Goal: Task Accomplishment & Management: Find specific page/section

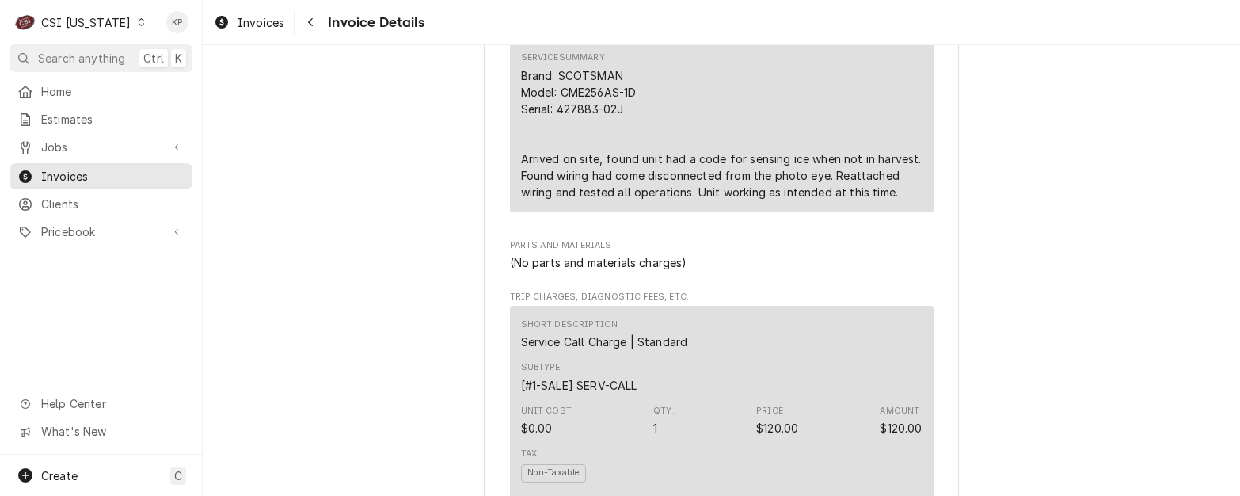
scroll to position [1125, 0]
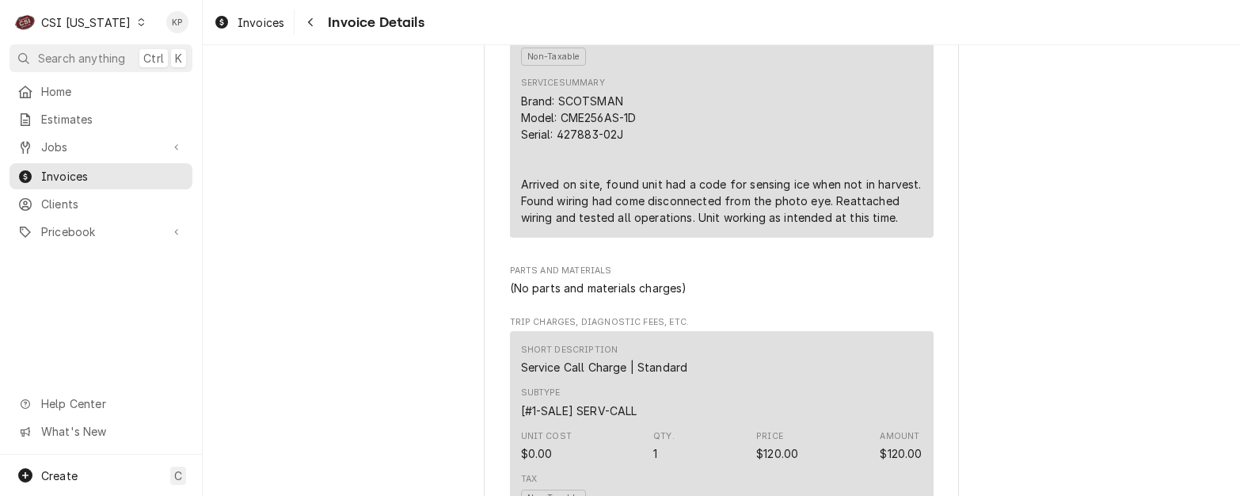
click at [138, 23] on icon "Dynamic Content Wrapper" at bounding box center [141, 22] width 7 height 8
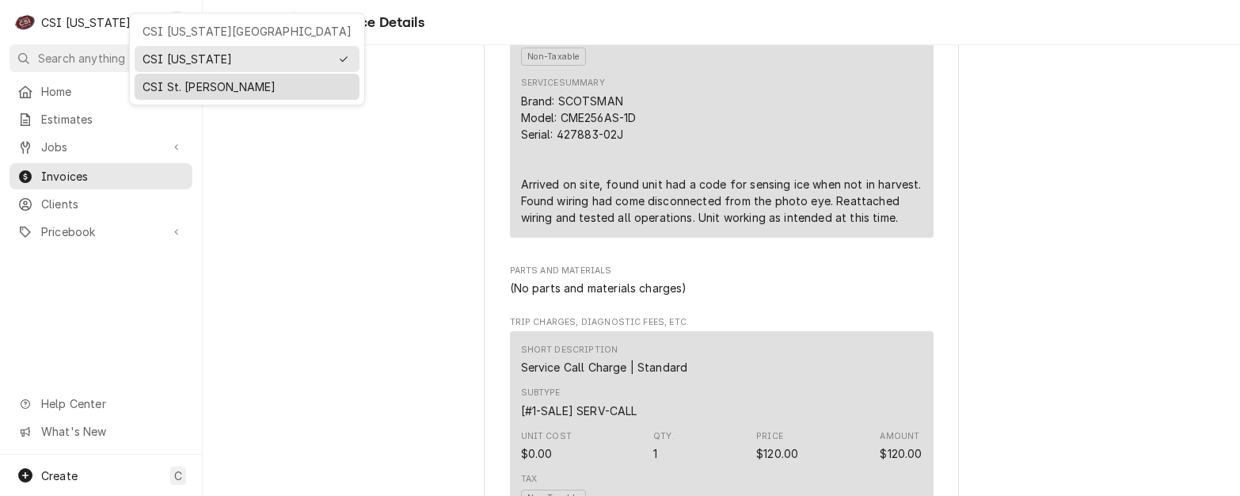
click at [152, 86] on div "CSI St. [PERSON_NAME]" at bounding box center [247, 86] width 209 height 17
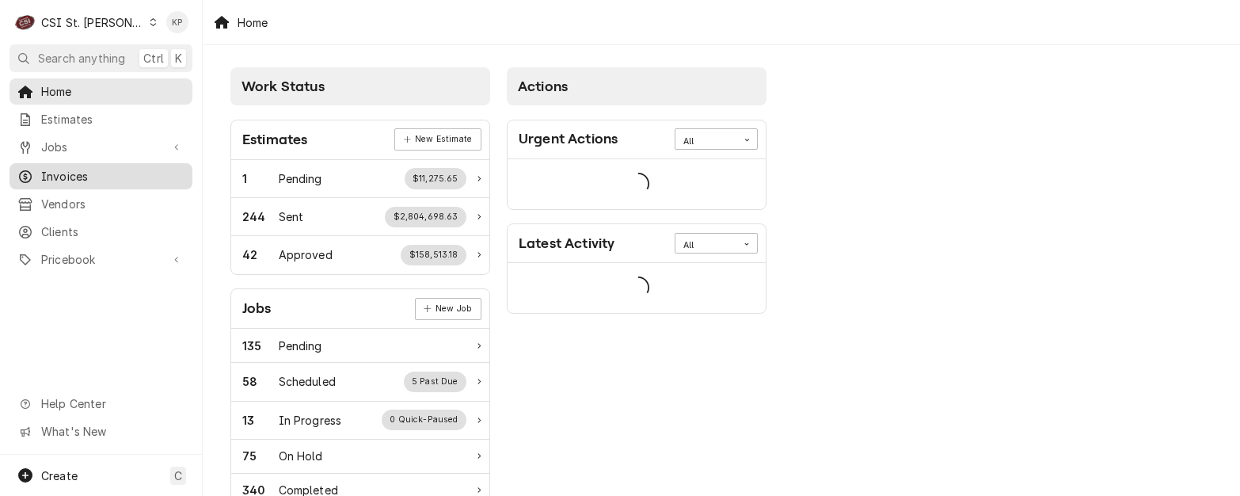
click at [78, 173] on span "Invoices" at bounding box center [112, 176] width 143 height 17
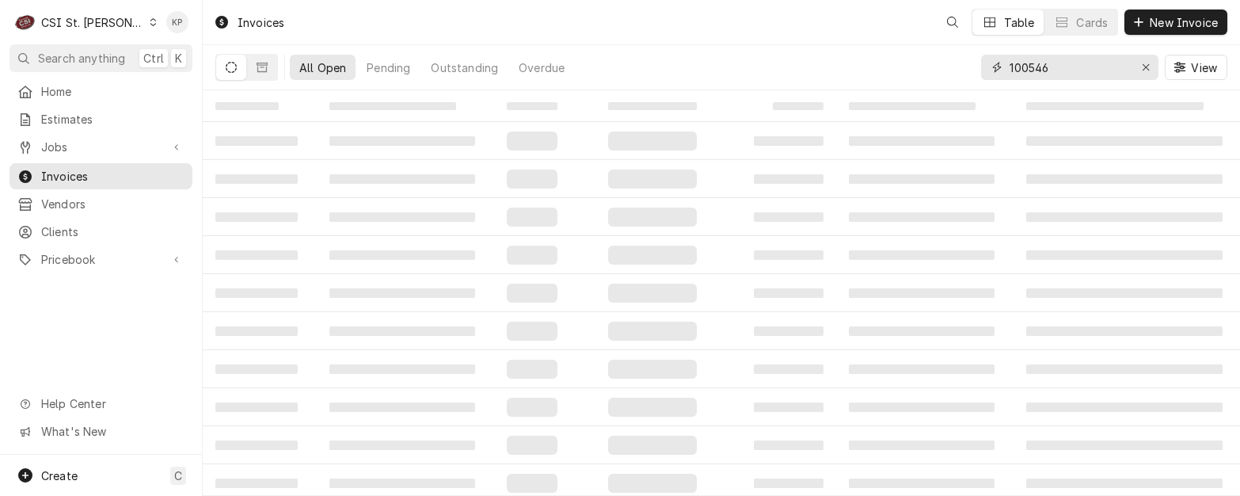
click at [1148, 73] on div "Erase input" at bounding box center [1146, 67] width 16 height 16
paste input "402736"
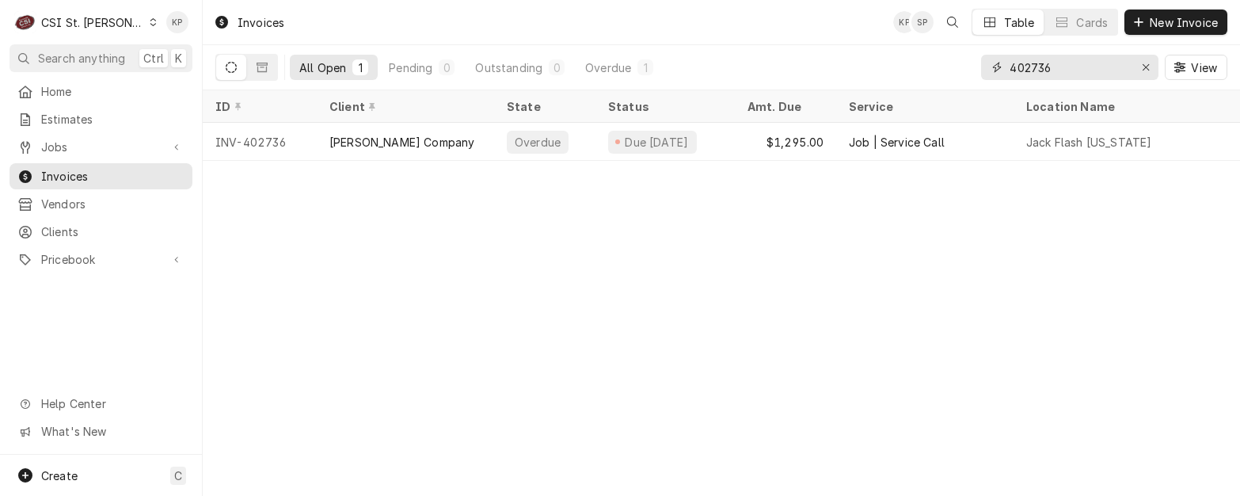
type input "402736"
click at [1146, 63] on icon "Erase input" at bounding box center [1146, 67] width 9 height 11
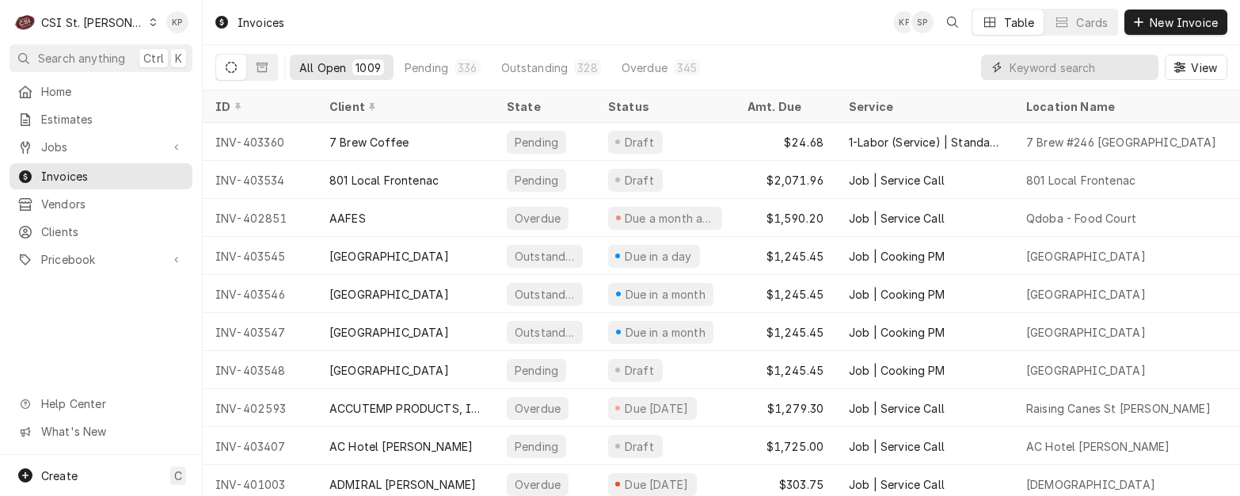
paste input "403177"
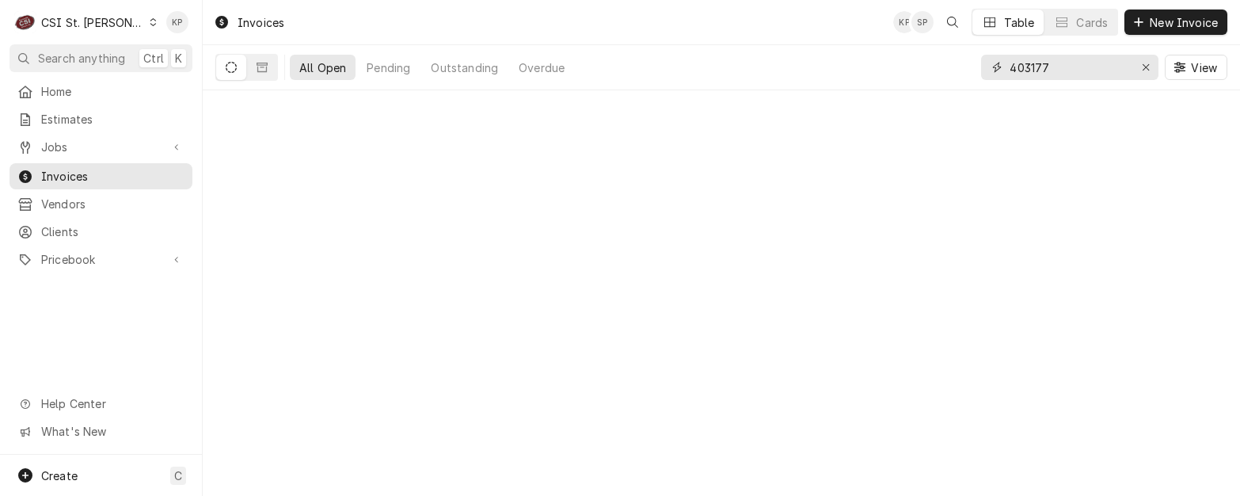
type input "403177"
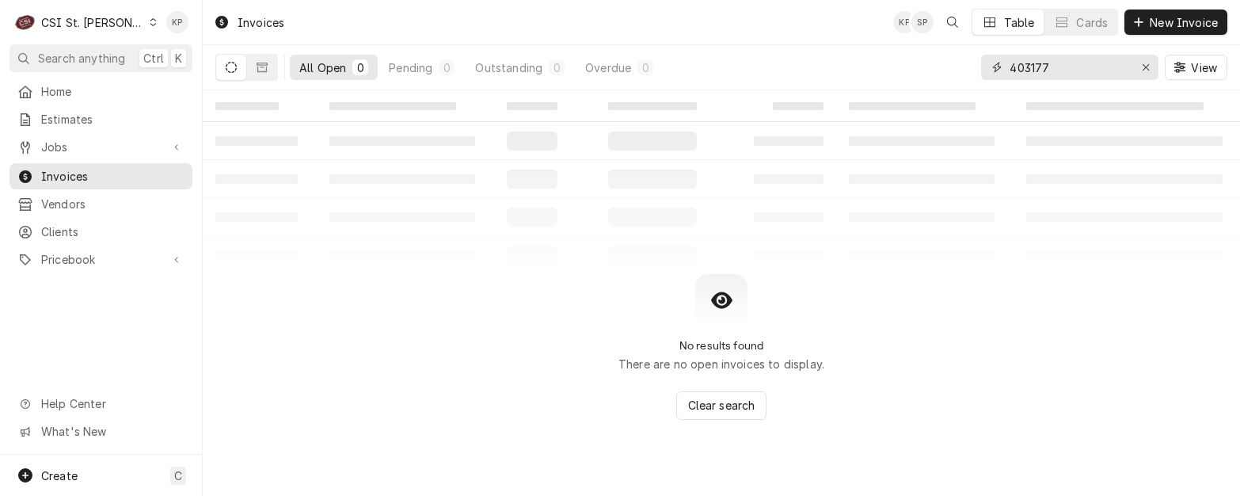
click at [1052, 65] on input "403177" at bounding box center [1069, 67] width 119 height 25
click at [226, 70] on icon "Dynamic Content Wrapper" at bounding box center [231, 67] width 11 height 11
click at [229, 68] on icon "Dynamic Content Wrapper" at bounding box center [231, 67] width 11 height 11
click at [261, 63] on icon "Dynamic Content Wrapper" at bounding box center [262, 68] width 11 height 10
click at [368, 65] on div "0" at bounding box center [370, 67] width 10 height 17
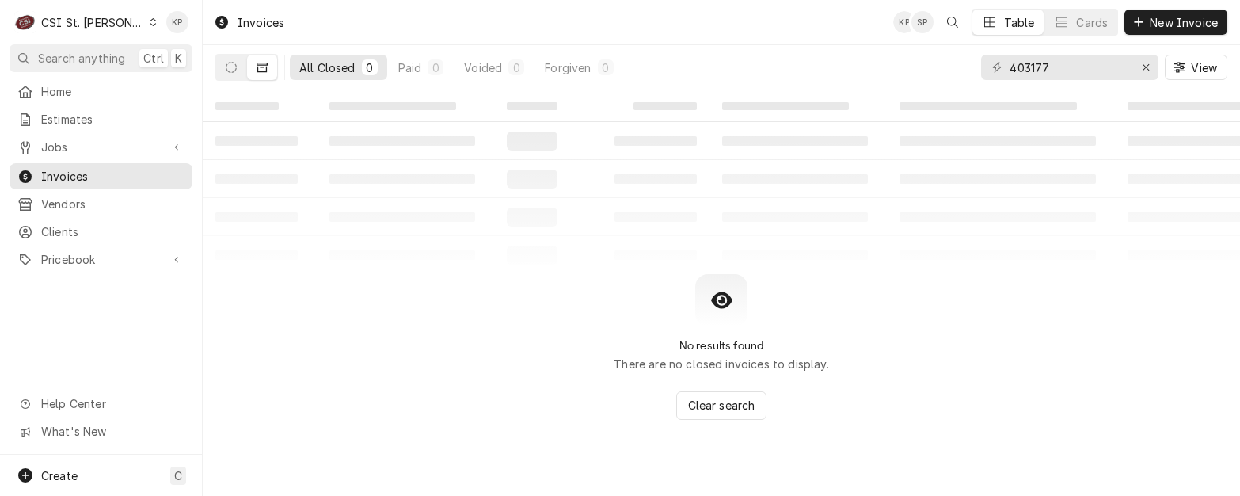
click at [263, 67] on icon "Dynamic Content Wrapper" at bounding box center [262, 68] width 11 height 10
click at [234, 66] on icon "Dynamic Content Wrapper" at bounding box center [231, 67] width 11 height 11
click at [1061, 70] on input "403177" at bounding box center [1069, 67] width 119 height 25
click at [1146, 63] on icon "Erase input" at bounding box center [1146, 67] width 9 height 11
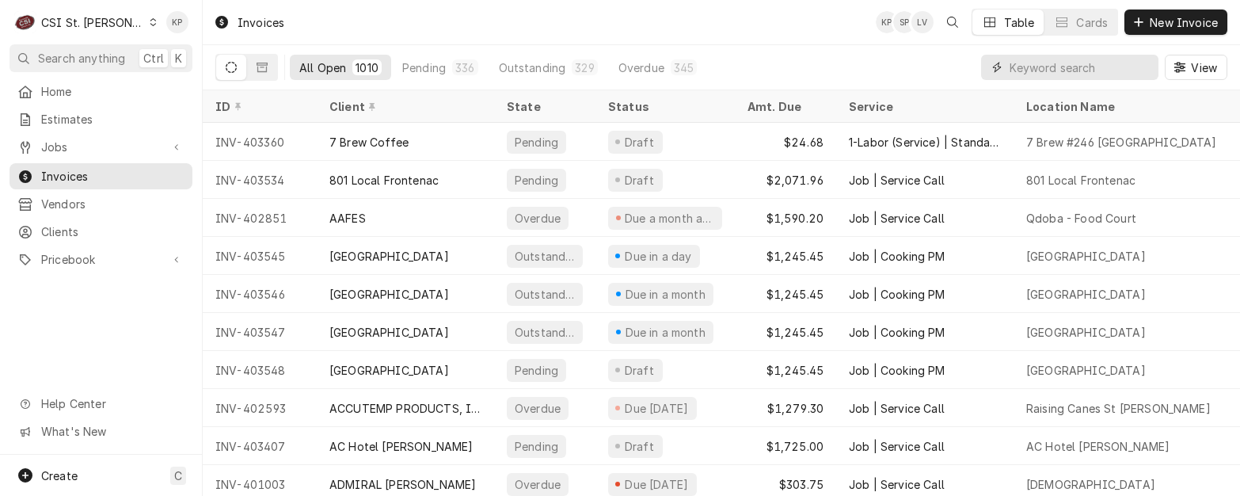
paste input "403131"
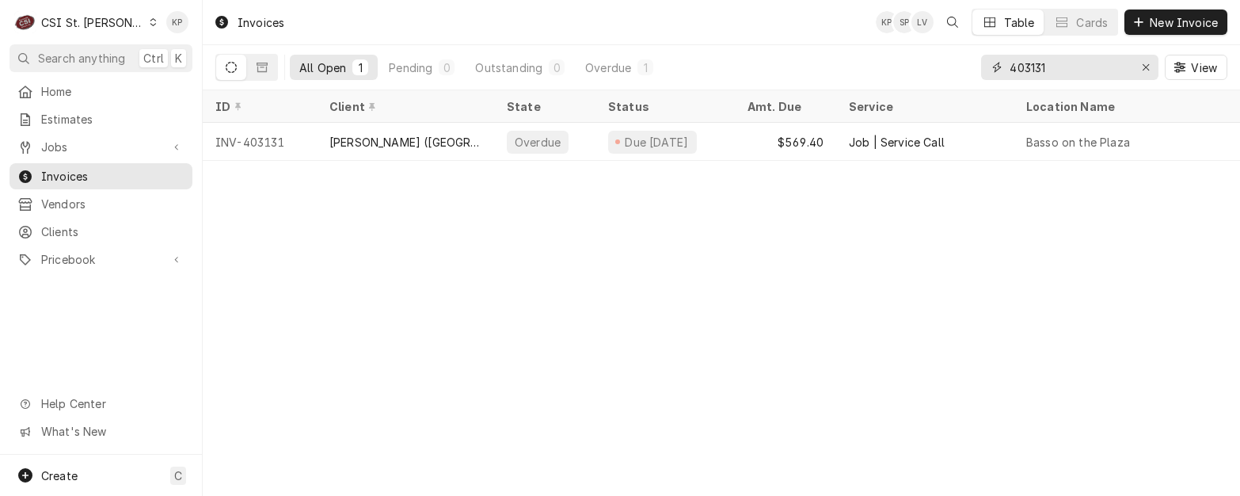
type input "403131"
click at [1145, 63] on icon "Erase input" at bounding box center [1146, 67] width 9 height 11
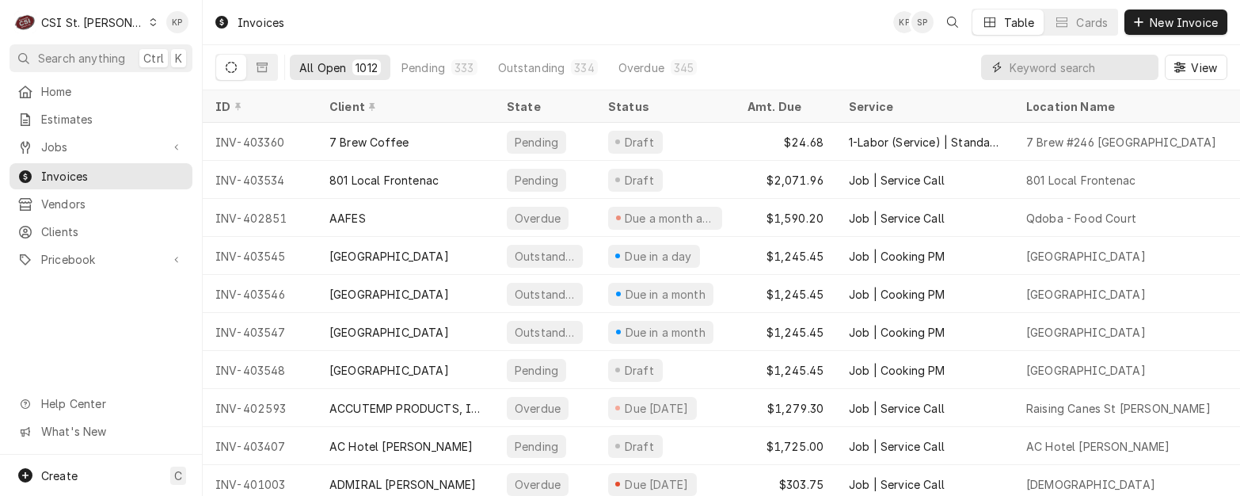
paste input "403157"
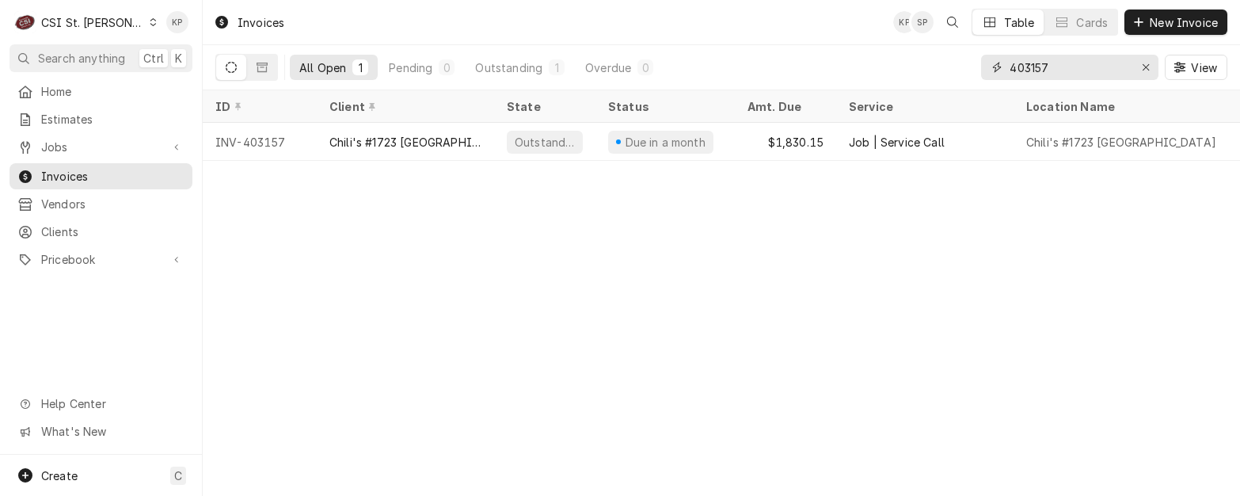
type input "403157"
click at [512, 230] on div "Invoices KP SP Table Cards New Invoice All Open 1 Pending 0 Outstanding 1 Overd…" at bounding box center [722, 248] width 1038 height 496
click at [77, 223] on span "Clients" at bounding box center [112, 231] width 143 height 17
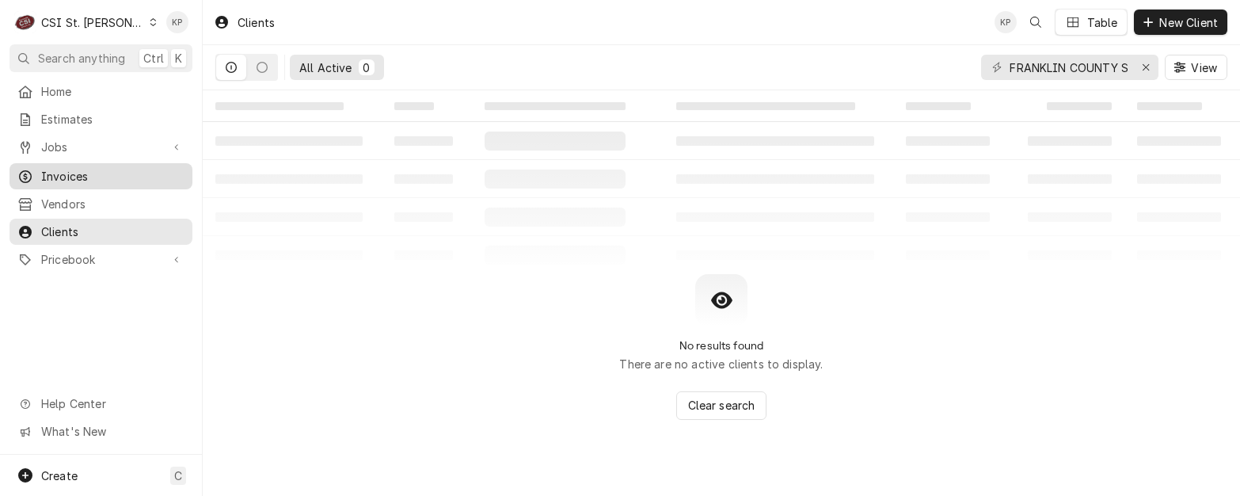
click at [57, 168] on span "Invoices" at bounding box center [112, 176] width 143 height 17
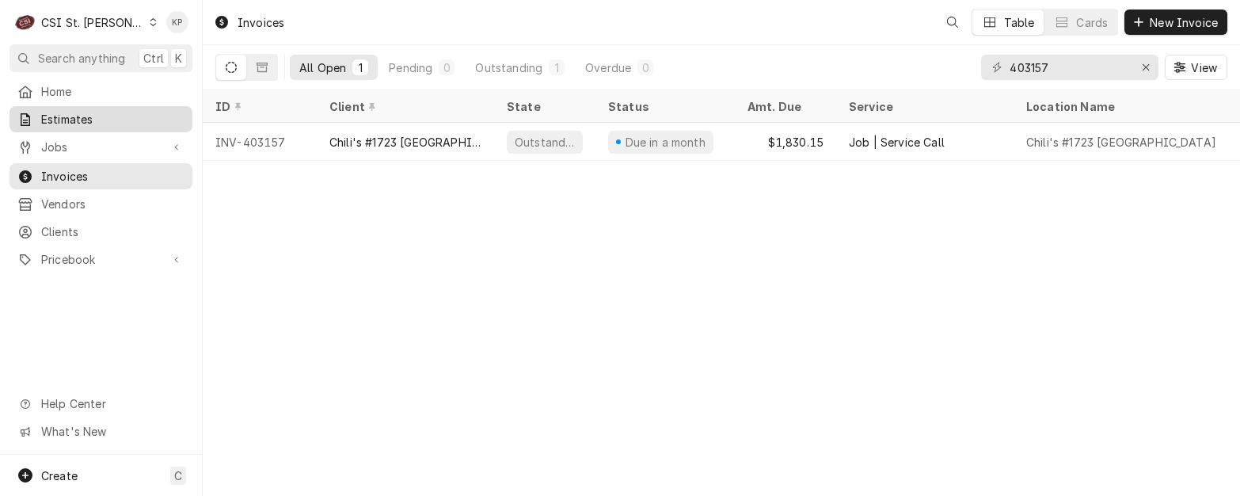
click at [62, 116] on span "Estimates" at bounding box center [112, 119] width 143 height 17
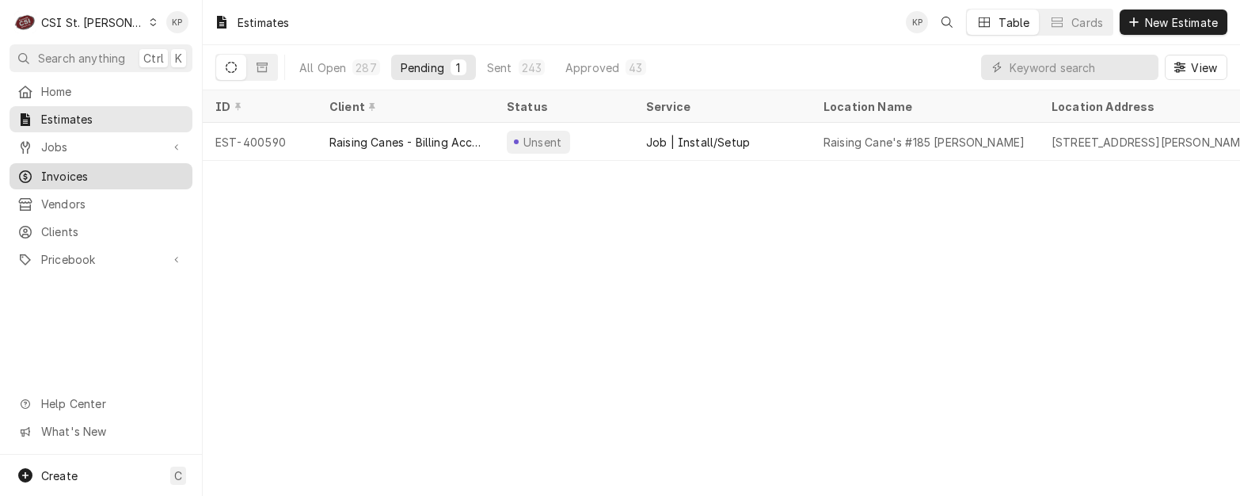
click at [59, 169] on span "Invoices" at bounding box center [112, 176] width 143 height 17
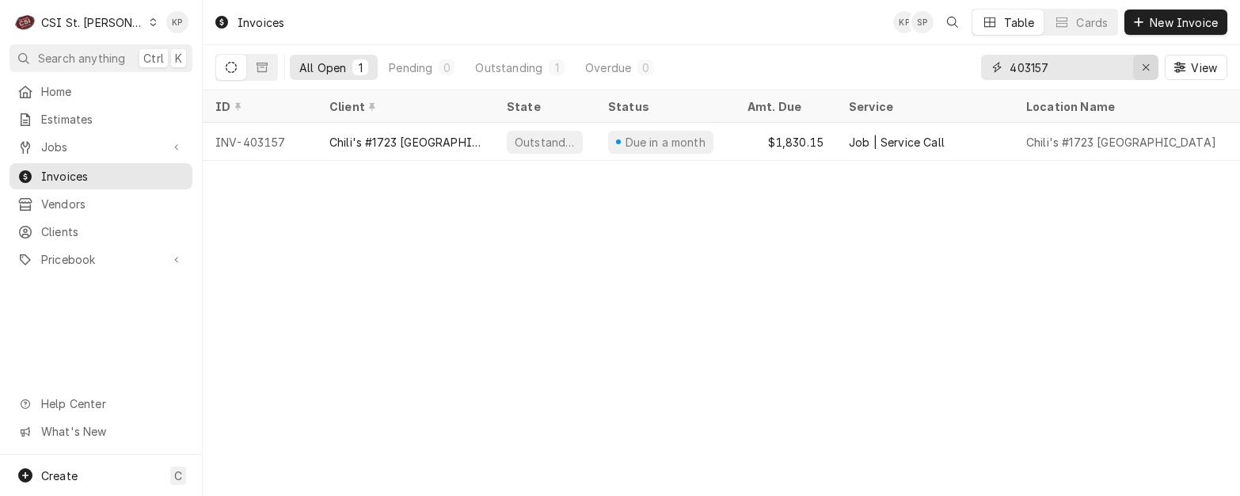
click at [1147, 67] on icon "Erase input" at bounding box center [1146, 67] width 9 height 11
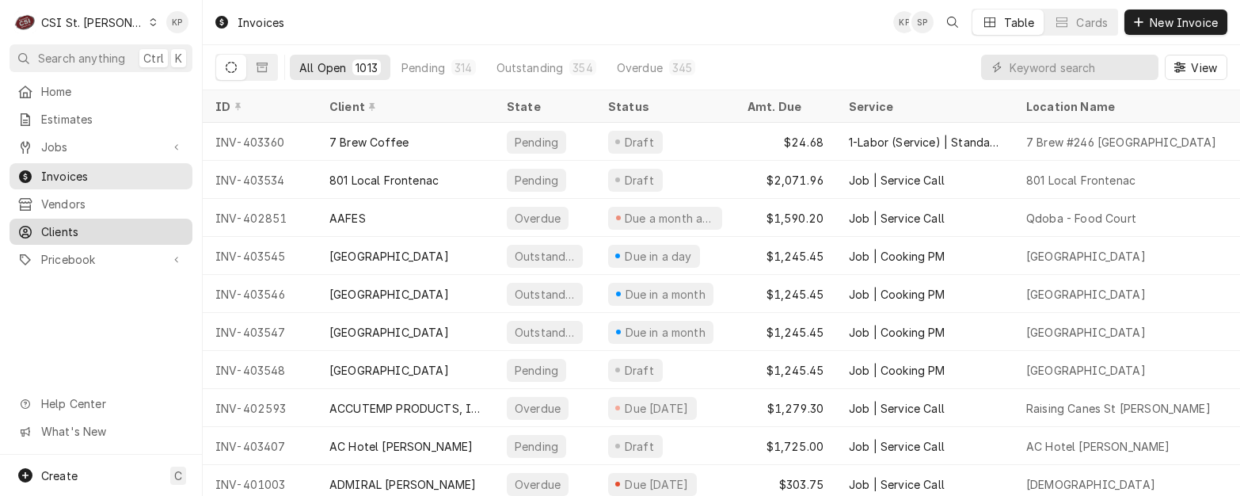
click at [55, 223] on span "Clients" at bounding box center [112, 231] width 143 height 17
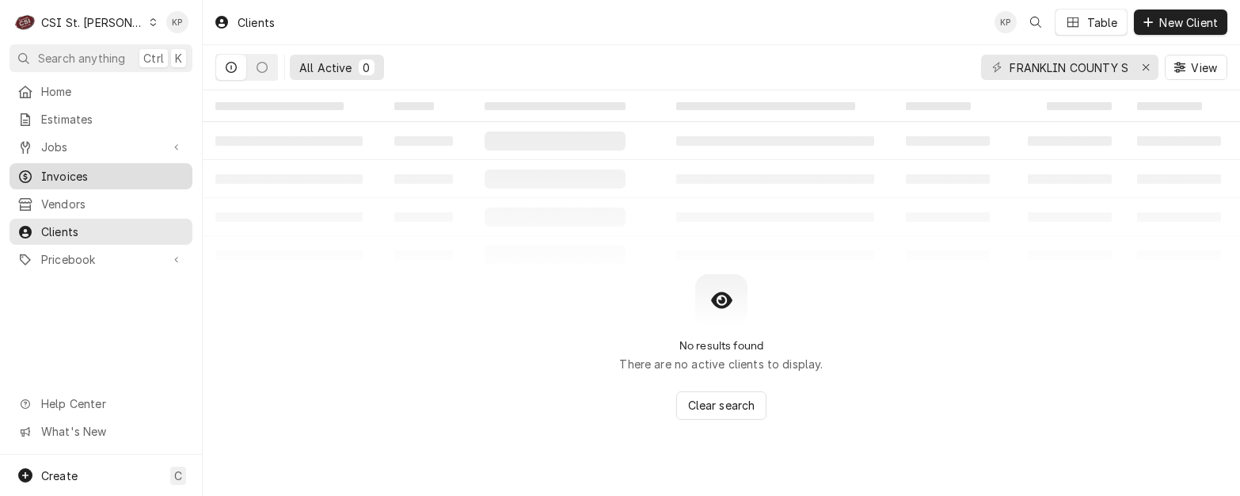
click at [59, 169] on span "Invoices" at bounding box center [112, 176] width 143 height 17
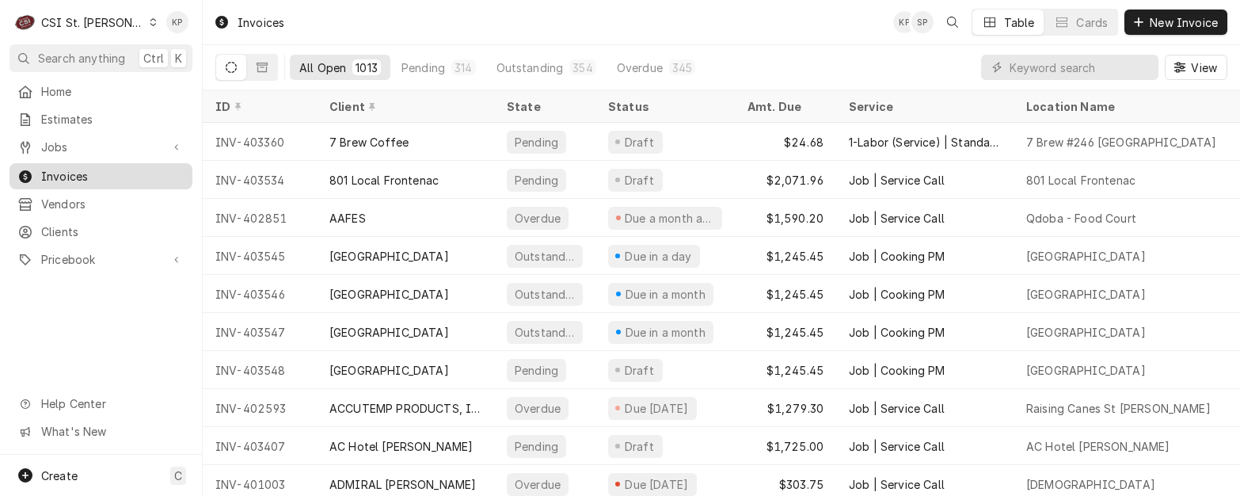
click at [48, 174] on span "Invoices" at bounding box center [112, 176] width 143 height 17
